Goal: Task Accomplishment & Management: Manage account settings

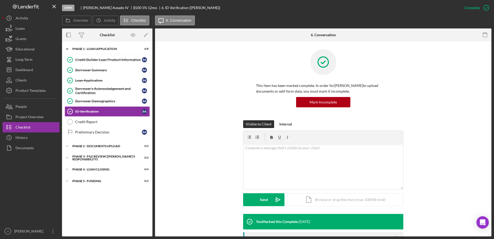
scroll to position [105, 0]
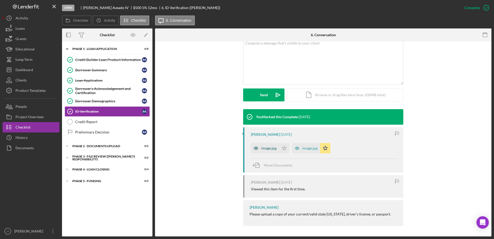
click at [270, 149] on div "image.jpg" at bounding box center [268, 148] width 15 height 4
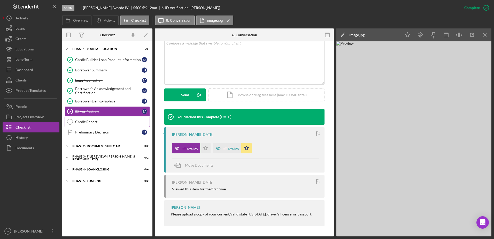
click at [98, 123] on div "Credit Report" at bounding box center [112, 122] width 74 height 4
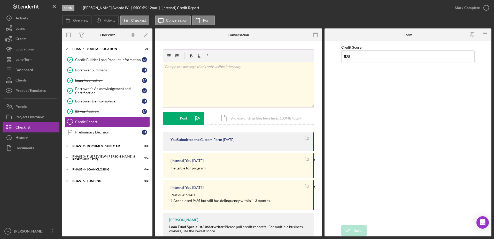
click at [178, 71] on div "v Color teal Color pink Remove color Add row above Add row below Add column bef…" at bounding box center [238, 84] width 151 height 45
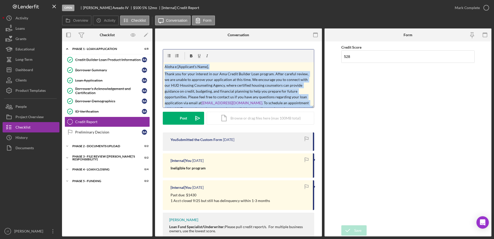
drag, startPoint x: 232, startPoint y: 101, endPoint x: 154, endPoint y: 52, distance: 91.9
click at [154, 52] on div "Overview Internal Workflow Stage Open Icon/Dropdown Arrow Archive (can unarchiv…" at bounding box center [277, 132] width 430 height 208
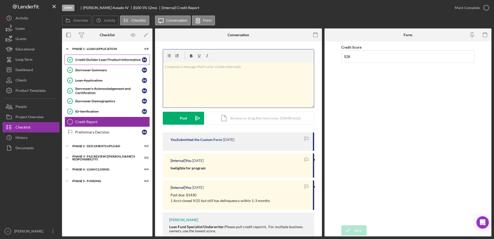
click at [108, 60] on div "Credit Builder Loan Product Information" at bounding box center [108, 60] width 67 height 4
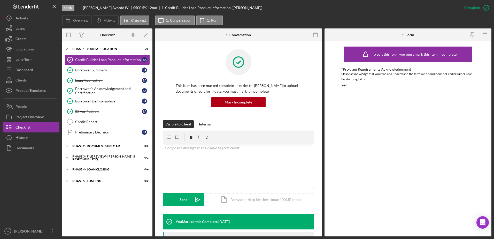
click at [172, 149] on p at bounding box center [239, 148] width 148 height 6
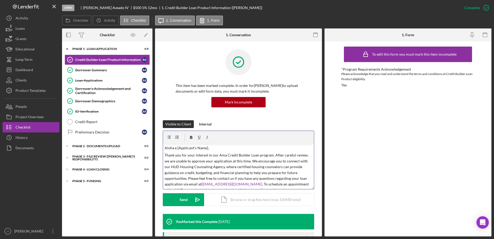
click at [207, 148] on p "Aloha e [Applicant's Name]," at bounding box center [239, 148] width 148 height 6
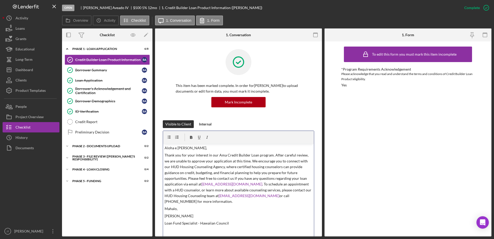
drag, startPoint x: 311, startPoint y: 188, endPoint x: 311, endPoint y: 239, distance: 50.9
click at [311, 239] on html "Open [PERSON_NAME] $500 $500 5 % 12 mo 1. Credit Builder Loan Product Informati…" at bounding box center [247, 119] width 494 height 239
click at [187, 178] on p "Thank you for your interest in our Ama Credit Builder Loan program. After caref…" at bounding box center [239, 178] width 148 height 52
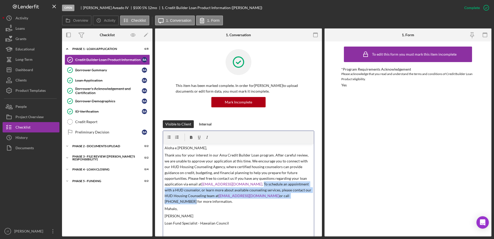
drag, startPoint x: 252, startPoint y: 184, endPoint x: 308, endPoint y: 195, distance: 56.9
click at [308, 195] on p "Thank you for your interest in our Ama Credit Builder Loan program. After caref…" at bounding box center [239, 178] width 148 height 52
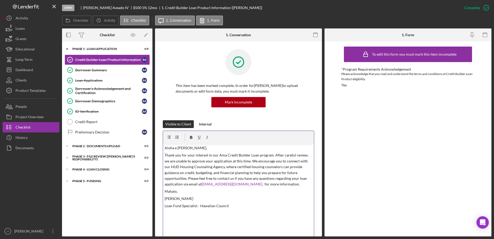
click at [188, 177] on p "Thank you for your interest in our Ama Credit Builder Loan program. After caref…" at bounding box center [239, 169] width 148 height 35
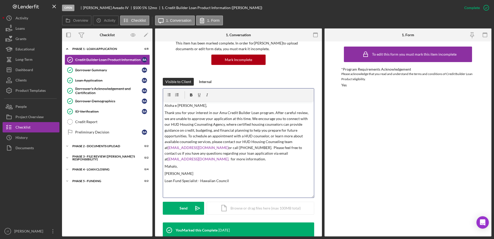
scroll to position [52, 0]
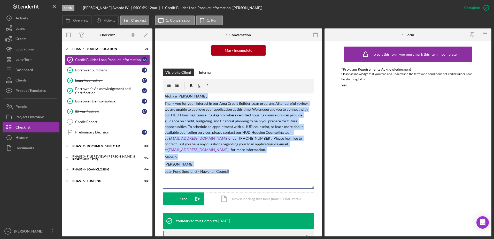
drag, startPoint x: 164, startPoint y: 96, endPoint x: 233, endPoint y: 170, distance: 100.6
click at [233, 170] on div "v Color teal Color pink Remove color Add row above Add row below Add column bef…" at bounding box center [238, 140] width 151 height 96
drag, startPoint x: 234, startPoint y: 172, endPoint x: 162, endPoint y: 97, distance: 103.5
click at [162, 97] on div "This item has been marked complete. In order for [PERSON_NAME] to upload docume…" at bounding box center [238, 232] width 167 height 484
copy div "[PERSON_NAME] e [PERSON_NAME], Thank you for your interest in our Ama Credit Bu…"
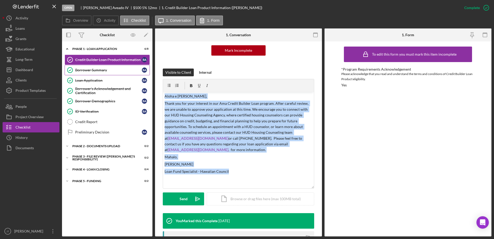
click at [106, 72] on div "Borrower Summary" at bounding box center [108, 70] width 67 height 4
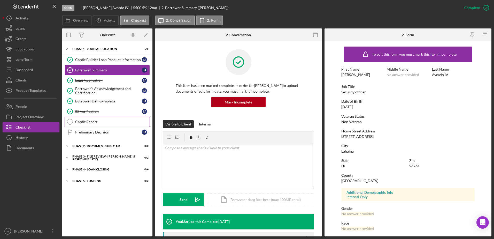
click at [99, 125] on link "Credit Report Credit Report" at bounding box center [107, 122] width 85 height 10
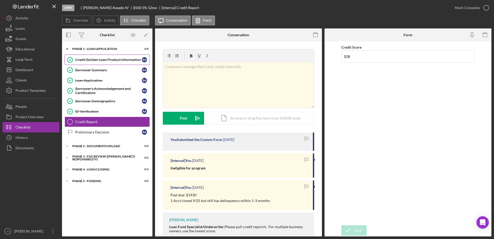
click at [111, 62] on div "Credit Builder Loan Product Information" at bounding box center [108, 60] width 67 height 4
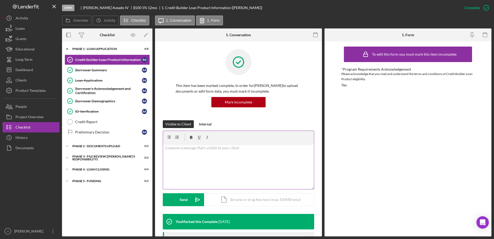
click at [213, 156] on div "v Color teal Color pink Remove color Add row above Add row below Add column bef…" at bounding box center [238, 166] width 151 height 45
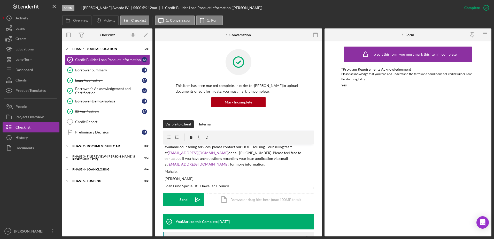
scroll to position [39, 0]
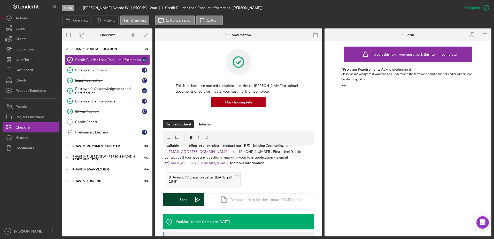
click at [182, 200] on div "Send" at bounding box center [184, 199] width 8 height 13
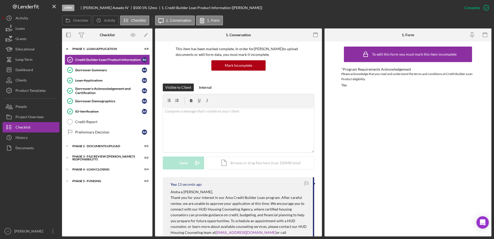
scroll to position [26, 0]
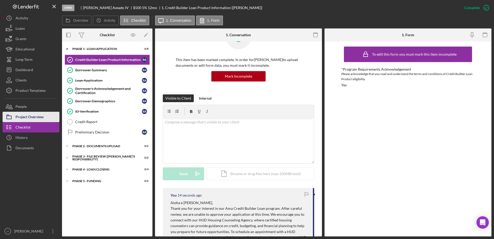
click at [43, 119] on div "Project Overview" at bounding box center [30, 118] width 28 height 12
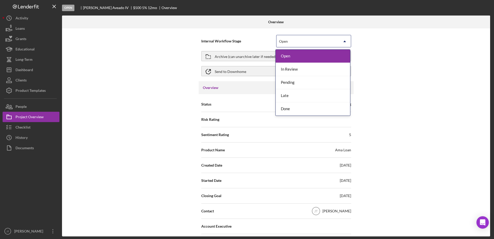
click at [308, 41] on div "Open" at bounding box center [308, 41] width 62 height 12
click at [308, 107] on div "Done" at bounding box center [313, 108] width 74 height 13
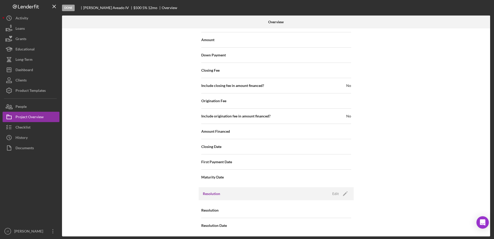
scroll to position [570, 0]
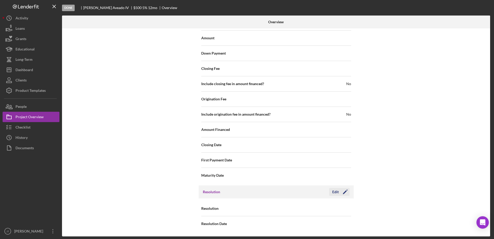
click at [340, 192] on icon "Icon/Edit" at bounding box center [345, 191] width 13 height 13
click at [335, 204] on div "Select..." at bounding box center [308, 209] width 62 height 12
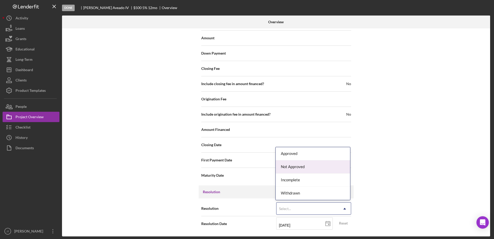
click at [323, 170] on div "Not Approved" at bounding box center [313, 166] width 74 height 13
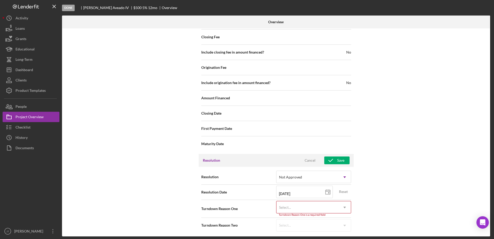
scroll to position [603, 0]
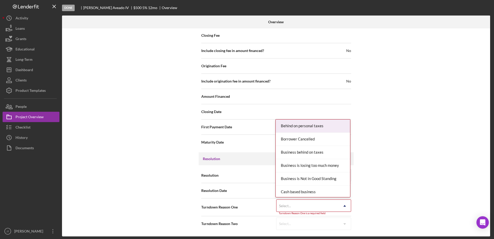
click at [342, 204] on icon "Icon/Dropdown Arrow" at bounding box center [345, 206] width 12 height 12
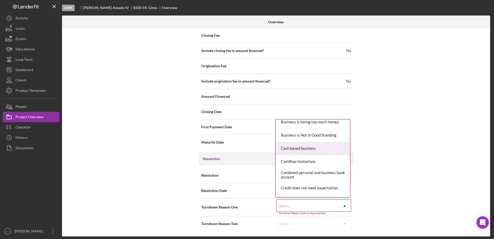
scroll to position [52, 0]
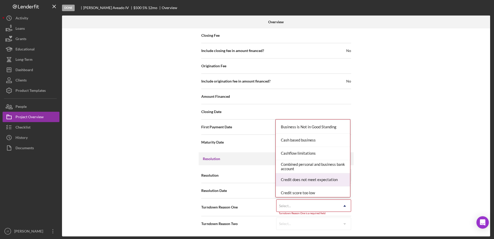
click at [331, 180] on div "Credit does not meet expectation" at bounding box center [313, 179] width 74 height 13
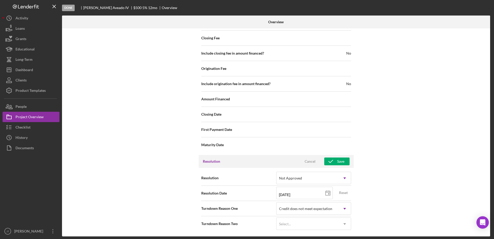
scroll to position [601, 0]
click at [343, 162] on div "Save" at bounding box center [340, 161] width 7 height 8
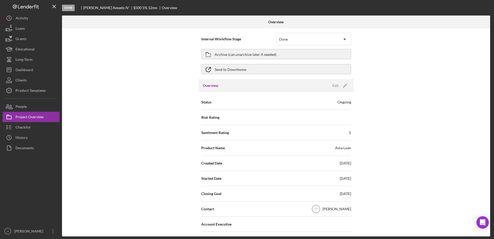
scroll to position [0, 0]
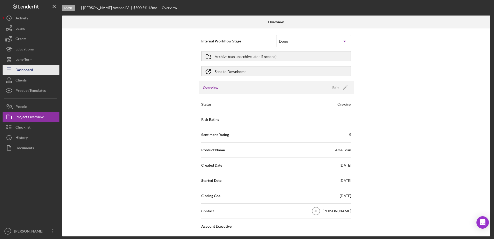
click at [39, 72] on button "Icon/Dashboard Dashboard" at bounding box center [31, 70] width 57 height 10
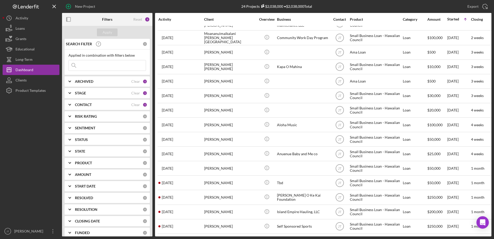
scroll to position [144, 0]
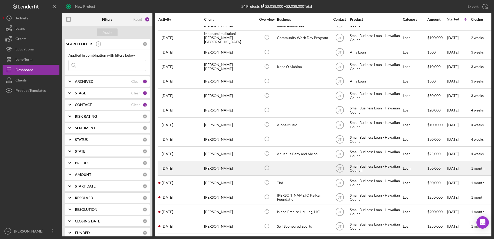
click at [223, 164] on div "[PERSON_NAME]" at bounding box center [230, 168] width 52 height 14
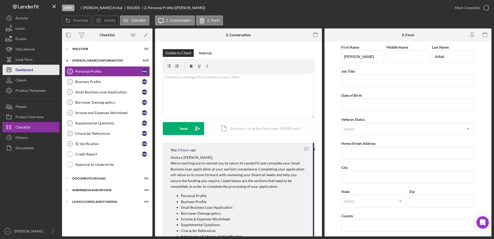
click at [31, 73] on div "Dashboard" at bounding box center [25, 71] width 18 height 12
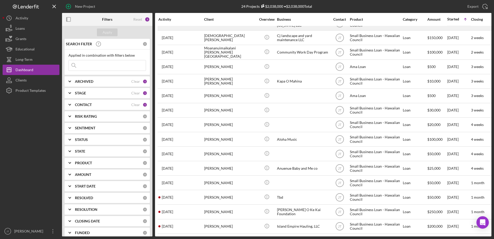
scroll to position [144, 0]
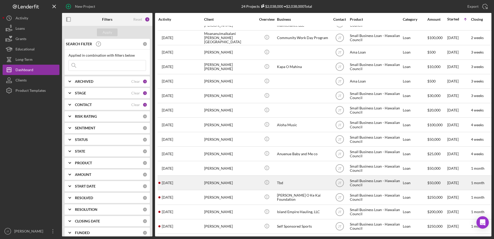
click at [219, 179] on div "[PERSON_NAME]" at bounding box center [230, 183] width 52 height 14
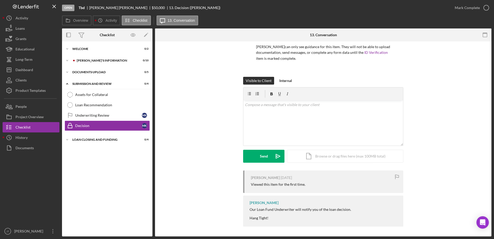
scroll to position [39, 0]
click at [67, 60] on icon "Icon/Expander" at bounding box center [67, 60] width 10 height 10
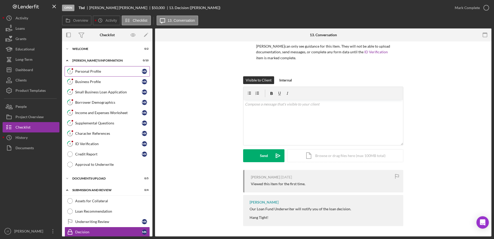
click at [106, 73] on div "Personal Profile" at bounding box center [108, 71] width 67 height 4
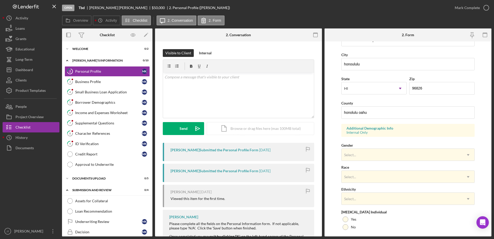
scroll to position [103, 0]
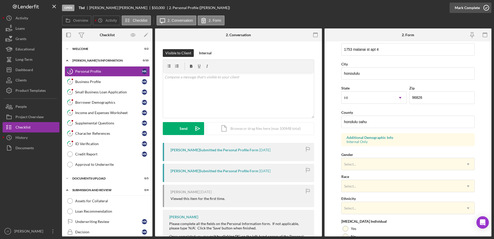
click at [487, 9] on icon "button" at bounding box center [486, 7] width 13 height 13
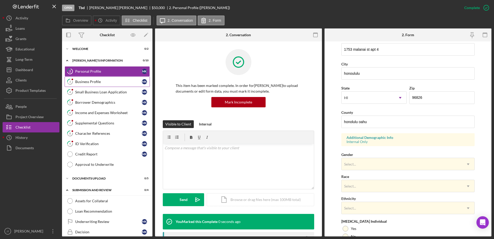
scroll to position [46, 0]
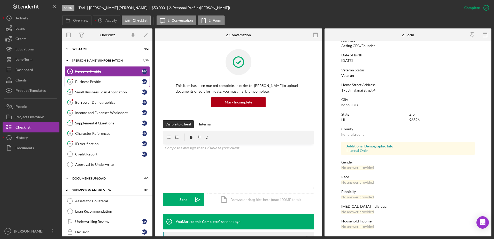
click at [88, 86] on link "3 Business Profile M K" at bounding box center [107, 81] width 85 height 10
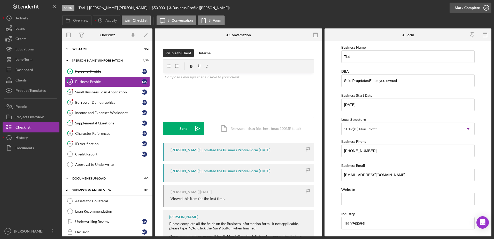
click at [486, 9] on icon "button" at bounding box center [486, 7] width 13 height 13
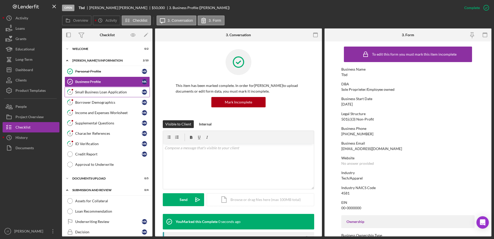
click at [112, 94] on div "Small Business Loan Application" at bounding box center [108, 92] width 67 height 4
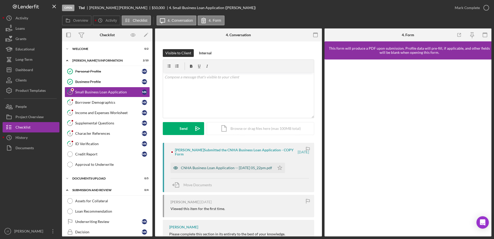
click at [237, 169] on div "CNHA Business Loan Application -- [DATE] 05_22pm.pdf" at bounding box center [226, 168] width 91 height 4
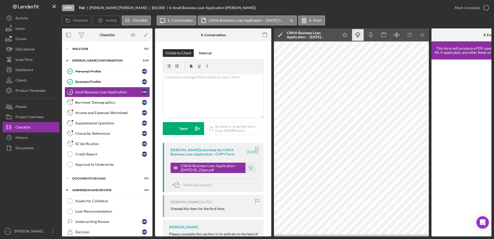
click at [355, 37] on icon "Icon/Download" at bounding box center [358, 35] width 12 height 12
click at [251, 167] on icon "Icon/Star" at bounding box center [251, 168] width 10 height 10
click at [484, 7] on icon "button" at bounding box center [486, 7] width 13 height 13
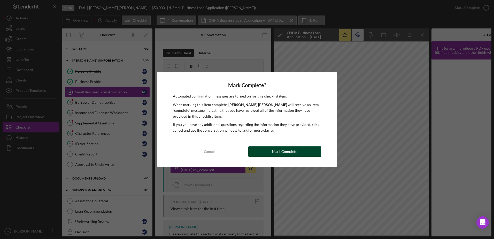
click at [311, 151] on button "Mark Complete" at bounding box center [284, 151] width 73 height 10
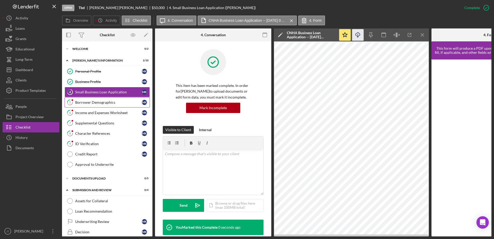
click at [104, 104] on div "Borrower Demographics" at bounding box center [108, 102] width 67 height 4
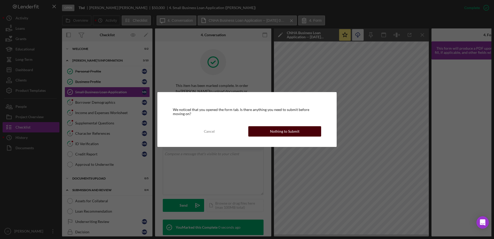
click at [278, 133] on div "Nothing to Submit" at bounding box center [284, 131] width 29 height 10
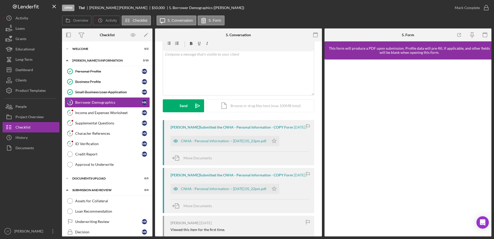
scroll to position [52, 0]
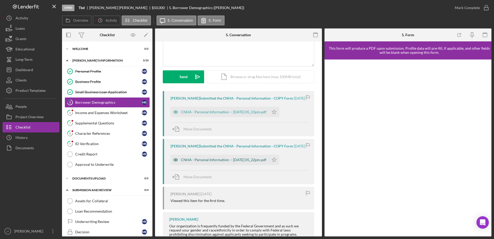
click at [242, 162] on div "CNHA - Personal Information -- [DATE] 05_22pm.pdf" at bounding box center [224, 160] width 86 height 4
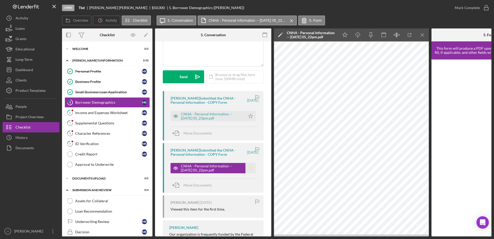
click at [251, 168] on icon "Icon/Star" at bounding box center [251, 168] width 10 height 10
click at [230, 116] on div "CNHA - Personal Information -- [DATE] 05_23pm.pdf" at bounding box center [212, 116] width 62 height 8
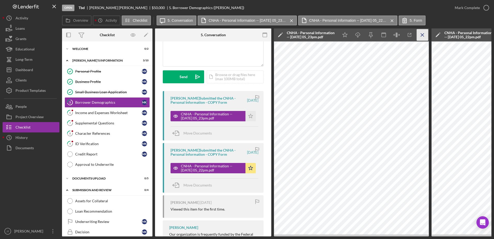
click at [423, 35] on line "button" at bounding box center [422, 34] width 3 height 3
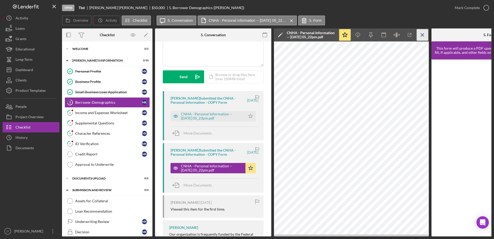
click at [423, 36] on icon "Icon/Menu Close" at bounding box center [423, 35] width 12 height 12
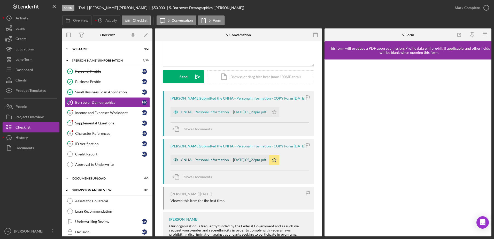
click at [244, 161] on div "CNHA - Personal Information -- [DATE] 05_22pm.pdf" at bounding box center [224, 160] width 86 height 4
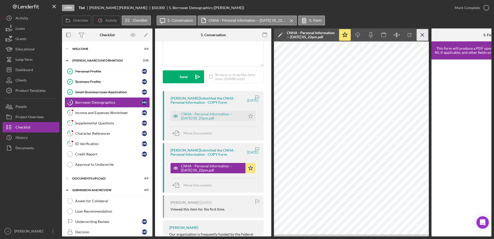
click at [420, 37] on icon "Icon/Menu Close" at bounding box center [423, 35] width 12 height 12
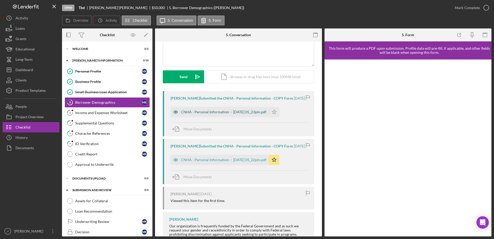
click at [237, 112] on div "CNHA - Personal Information -- [DATE] 05_23pm.pdf" at bounding box center [224, 112] width 86 height 4
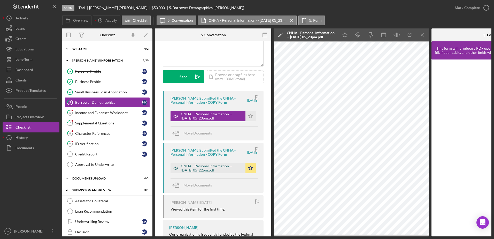
click at [207, 167] on div "CNHA - Personal Information -- [DATE] 05_22pm.pdf" at bounding box center [212, 168] width 62 height 8
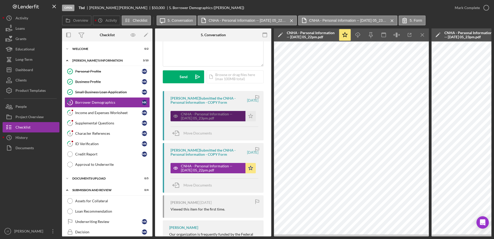
click at [193, 115] on div "CNHA - Personal Information -- [DATE] 05_23pm.pdf" at bounding box center [212, 116] width 62 height 8
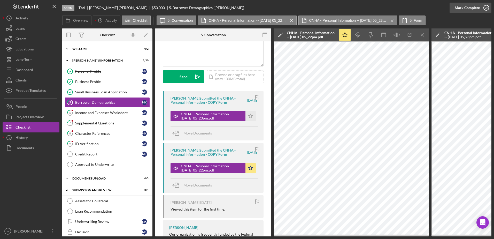
click at [481, 8] on icon "button" at bounding box center [486, 7] width 13 height 13
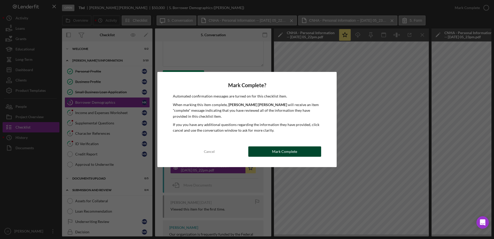
click at [306, 151] on button "Mark Complete" at bounding box center [284, 151] width 73 height 10
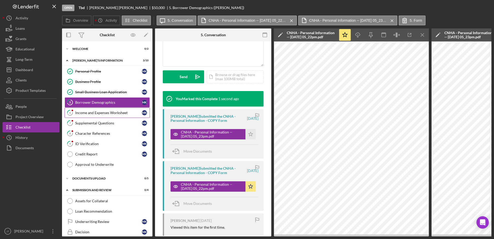
scroll to position [128, 0]
click at [106, 113] on div "Income and Expenses Worksheet" at bounding box center [108, 113] width 67 height 4
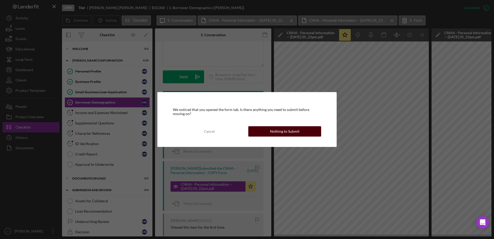
click at [312, 135] on button "Nothing to Submit" at bounding box center [284, 131] width 73 height 10
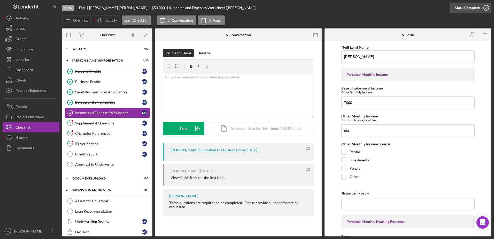
click at [486, 9] on icon "button" at bounding box center [486, 7] width 13 height 13
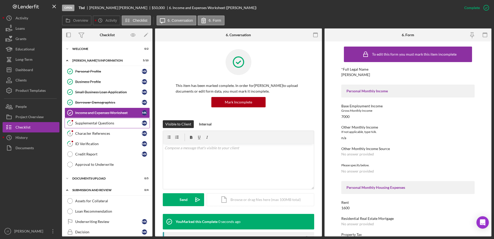
click at [82, 124] on div "Supplemental Questions" at bounding box center [108, 123] width 67 height 4
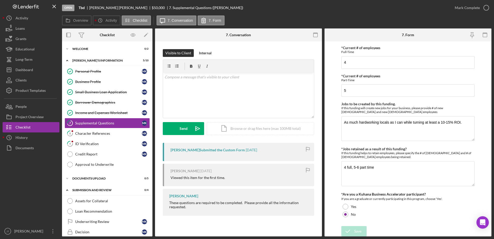
scroll to position [313, 0]
click at [487, 6] on icon "button" at bounding box center [486, 7] width 13 height 13
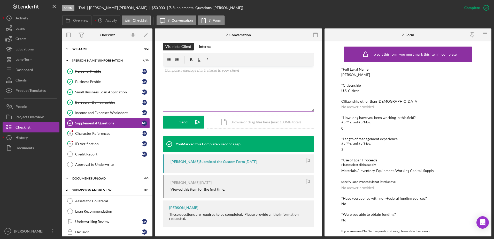
scroll to position [79, 0]
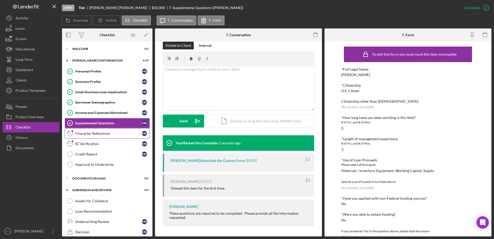
click at [98, 131] on div "Character References" at bounding box center [108, 133] width 67 height 4
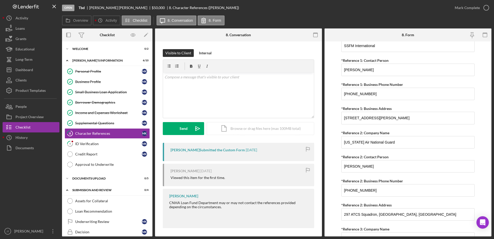
scroll to position [336, 0]
